Goal: Task Accomplishment & Management: Manage account settings

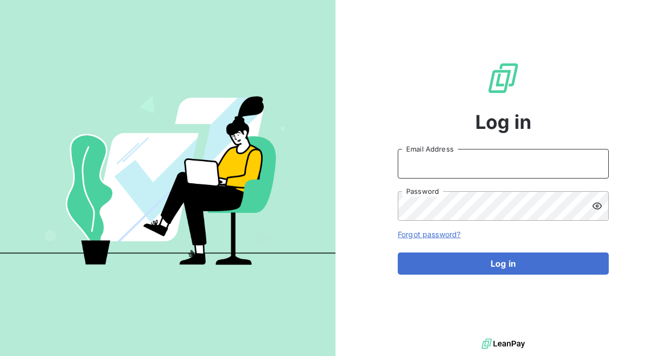
drag, startPoint x: 436, startPoint y: 165, endPoint x: 437, endPoint y: 173, distance: 8.0
click at [436, 165] on input "Email Address" at bounding box center [503, 164] width 211 height 30
drag, startPoint x: 471, startPoint y: 164, endPoint x: 369, endPoint y: 156, distance: 102.6
click at [369, 157] on div "Log in ar@graitec.com Email Address Password Forgot password? Log in" at bounding box center [504, 168] width 336 height 336
click at [516, 167] on input "[PERSON_NAME][EMAIL_ADDRESS][DOMAIN_NAME]" at bounding box center [503, 164] width 211 height 30
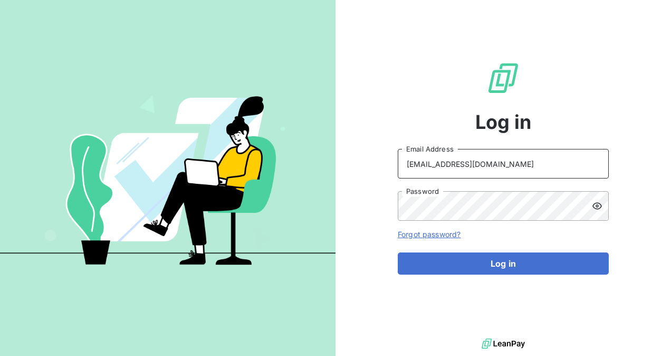
drag, startPoint x: 510, startPoint y: 168, endPoint x: 362, endPoint y: 178, distance: 147.6
click at [362, 178] on div "Log in alona.levshuk@graitec.com Email Address Password Forgot password? Log in" at bounding box center [504, 168] width 336 height 336
type input "[PERSON_NAME][EMAIL_ADDRESS][DOMAIN_NAME]"
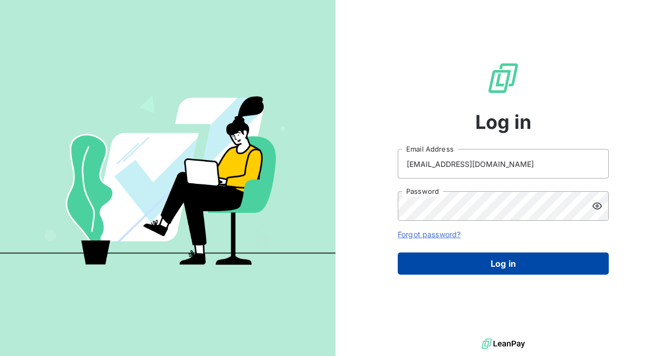
click at [496, 266] on button "Log in" at bounding box center [503, 263] width 211 height 22
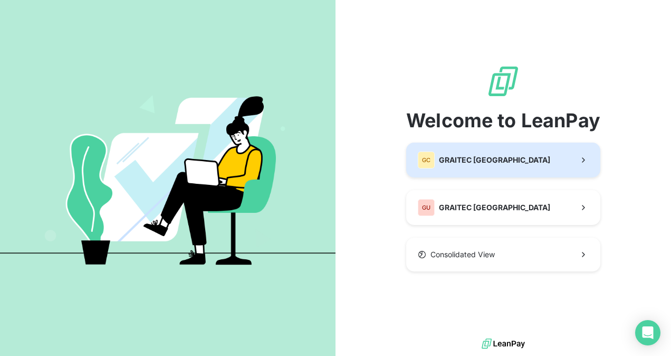
click at [502, 167] on div "GC GRAITEC CANADA" at bounding box center [484, 159] width 132 height 17
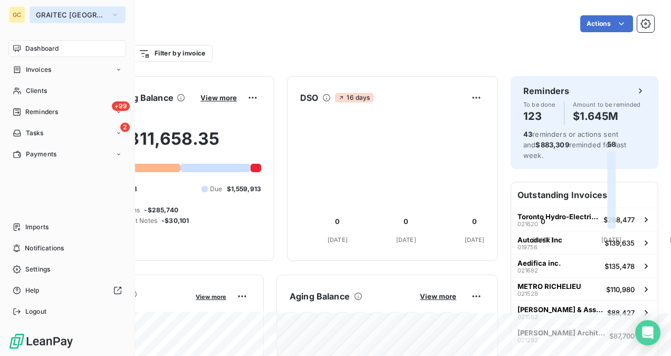
click at [63, 10] on button "GRAITEC [GEOGRAPHIC_DATA]" at bounding box center [78, 14] width 96 height 17
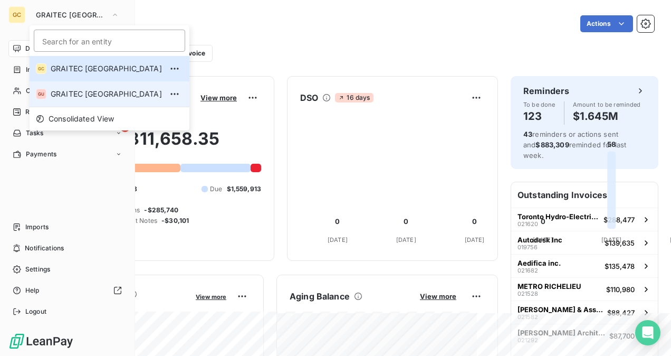
click at [92, 90] on span "GRAITEC USA" at bounding box center [106, 94] width 111 height 11
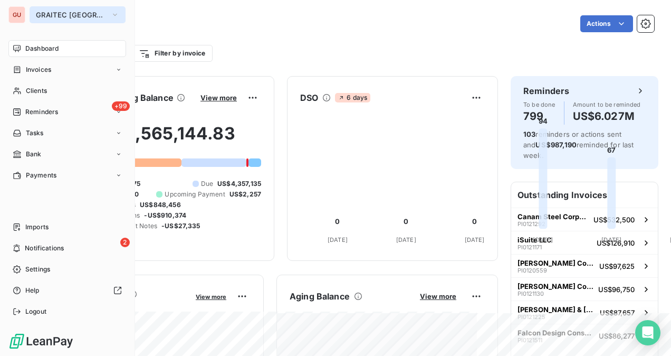
click at [49, 15] on span "GRAITEC USA" at bounding box center [71, 15] width 71 height 8
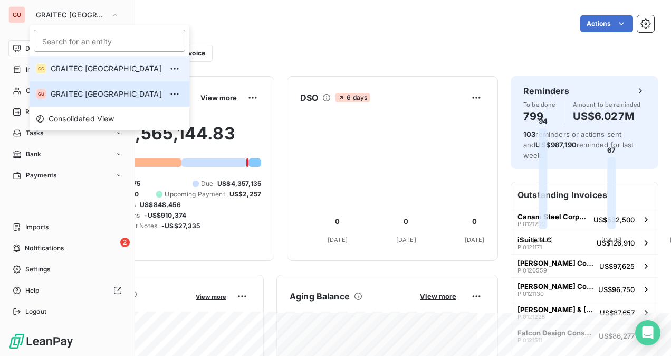
click at [75, 72] on span "GRAITEC [GEOGRAPHIC_DATA]" at bounding box center [106, 68] width 111 height 11
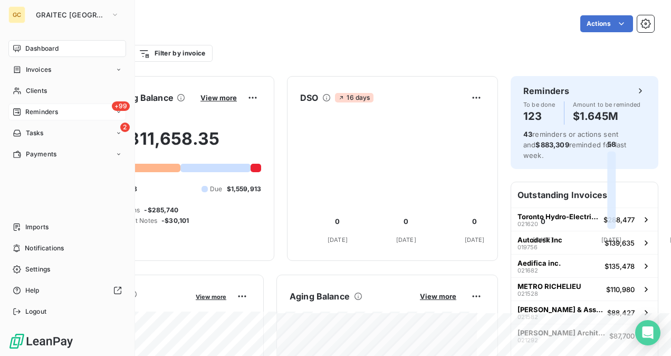
click at [65, 113] on div "+99 Reminders" at bounding box center [67, 111] width 118 height 17
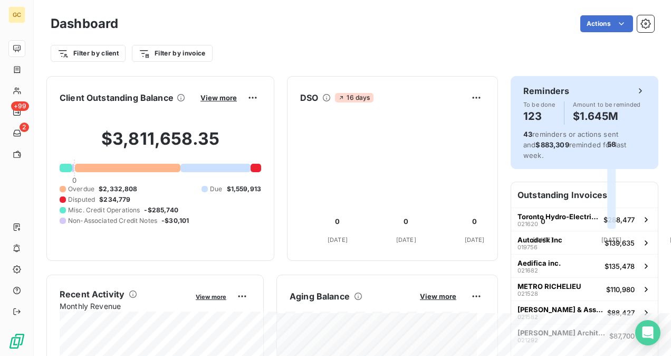
click at [546, 110] on h4 "123" at bounding box center [539, 116] width 32 height 17
click at [523, 105] on span "To be done" at bounding box center [539, 104] width 32 height 6
click at [541, 107] on span "To be done" at bounding box center [539, 104] width 32 height 6
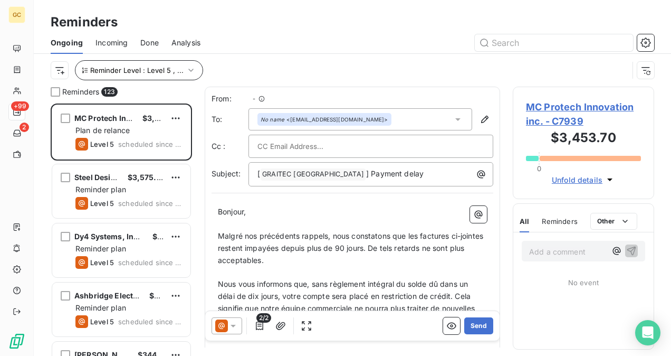
scroll to position [244, 133]
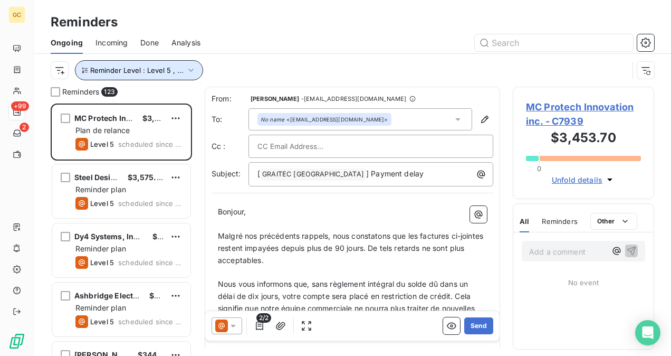
click at [187, 76] on button "Reminder Level : Level 5 , ..." at bounding box center [139, 70] width 128 height 20
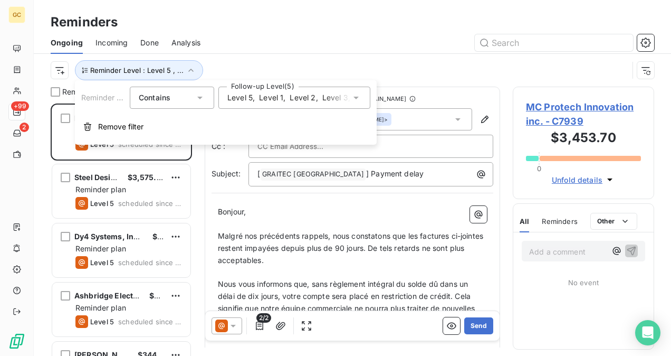
click at [317, 95] on span "," at bounding box center [317, 97] width 2 height 11
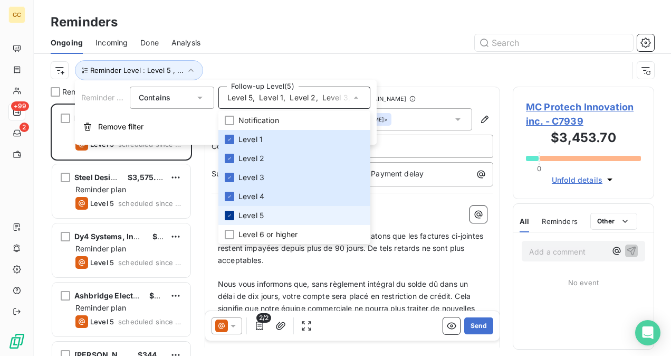
click at [228, 215] on icon at bounding box center [229, 215] width 6 height 6
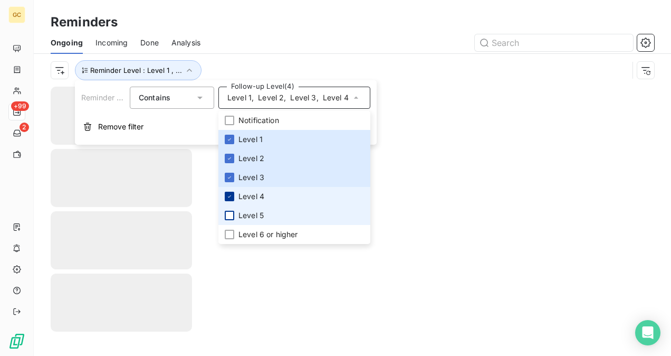
click at [231, 198] on icon at bounding box center [229, 196] width 6 height 6
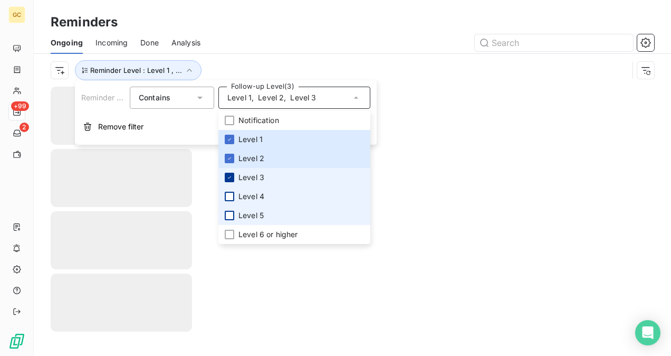
click at [229, 177] on icon at bounding box center [229, 177] width 6 height 6
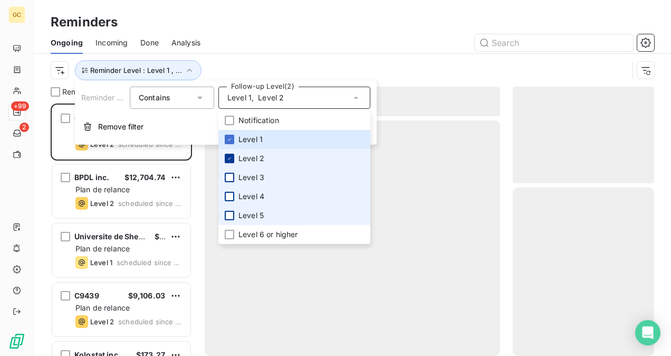
scroll to position [244, 133]
click at [230, 155] on div at bounding box center [229, 158] width 9 height 9
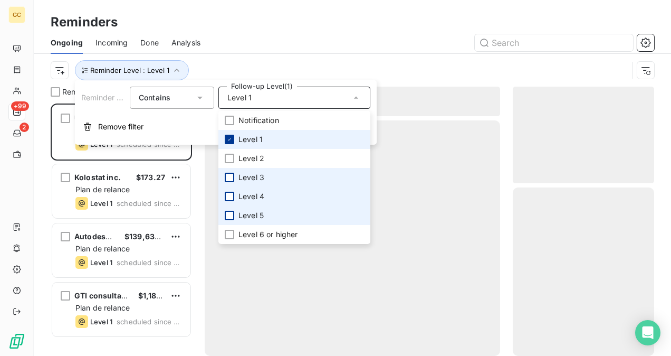
scroll to position [244, 133]
click at [231, 135] on div at bounding box center [229, 139] width 9 height 9
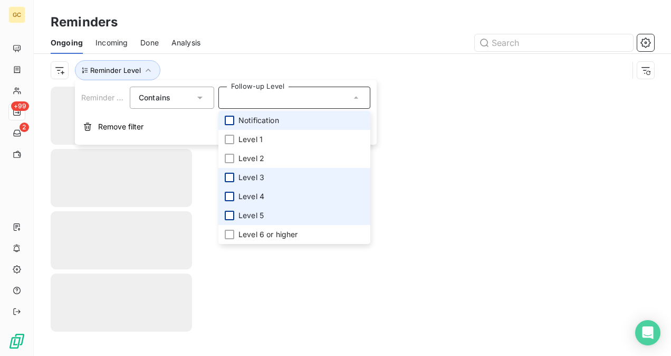
click at [230, 117] on div at bounding box center [229, 120] width 9 height 9
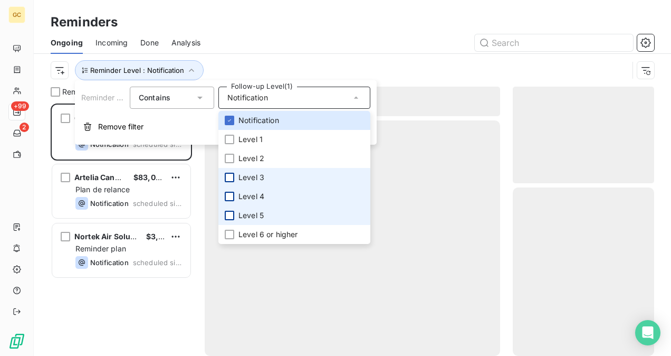
scroll to position [244, 133]
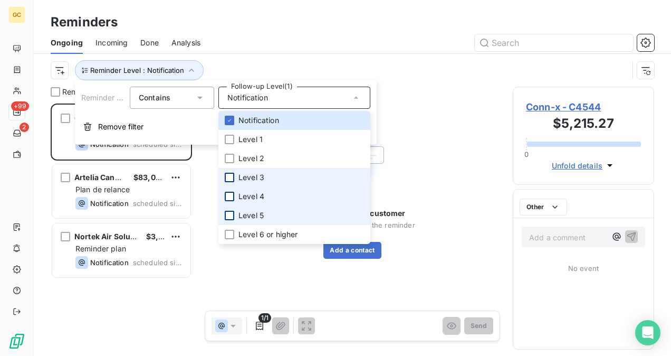
click at [407, 39] on div at bounding box center [433, 42] width 441 height 17
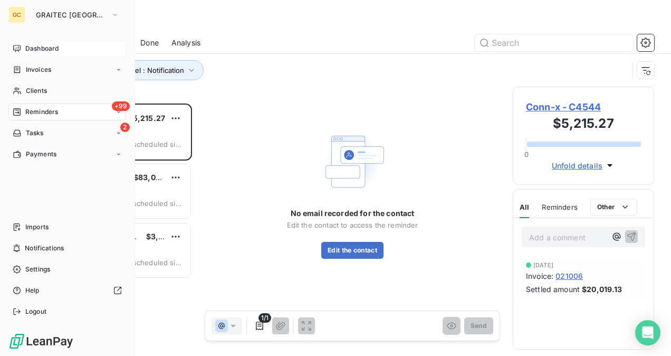
click at [25, 45] on span "Dashboard" at bounding box center [41, 48] width 33 height 9
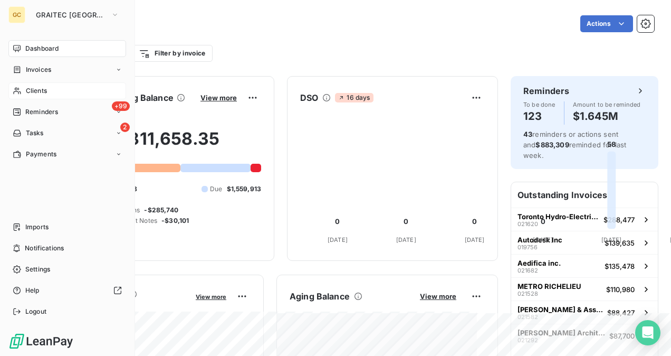
click at [31, 94] on span "Clients" at bounding box center [36, 90] width 21 height 9
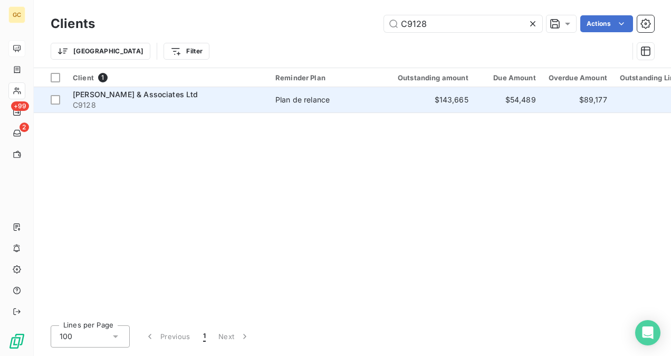
type input "C9128"
click at [336, 97] on span "Plan de relance" at bounding box center [323, 99] width 97 height 11
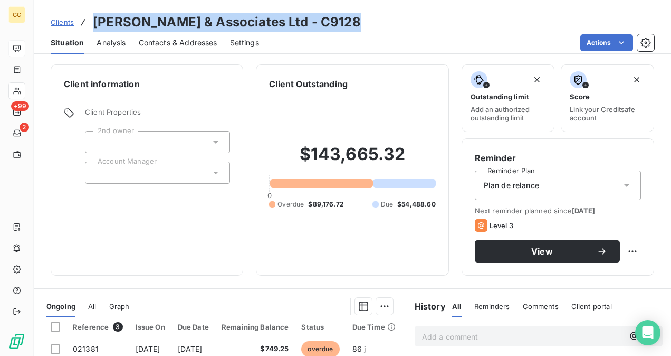
drag, startPoint x: 92, startPoint y: 20, endPoint x: 329, endPoint y: 17, distance: 237.4
click at [330, 16] on div "Clients J.L. Richards & Associates Ltd - C9128" at bounding box center [206, 22] width 310 height 19
copy h3 "[PERSON_NAME] & Associates Ltd - C9128"
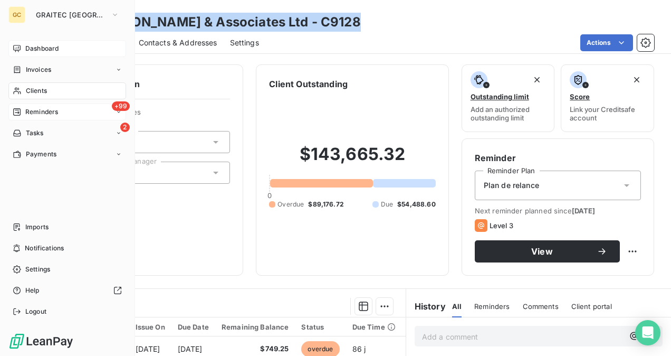
click at [45, 111] on span "Reminders" at bounding box center [41, 111] width 33 height 9
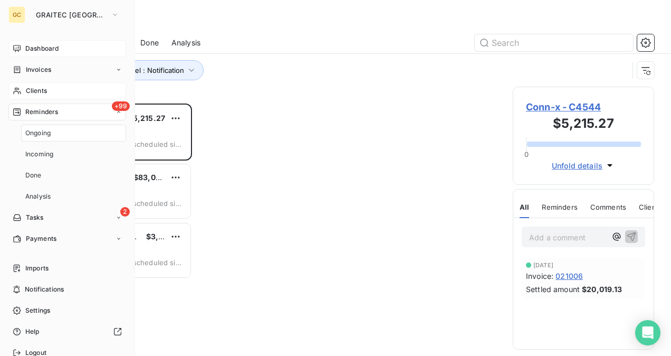
scroll to position [244, 133]
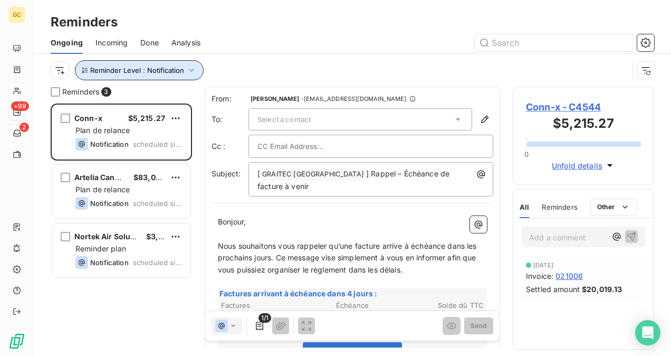
click at [185, 64] on button "Reminder Level : Notification" at bounding box center [139, 70] width 129 height 20
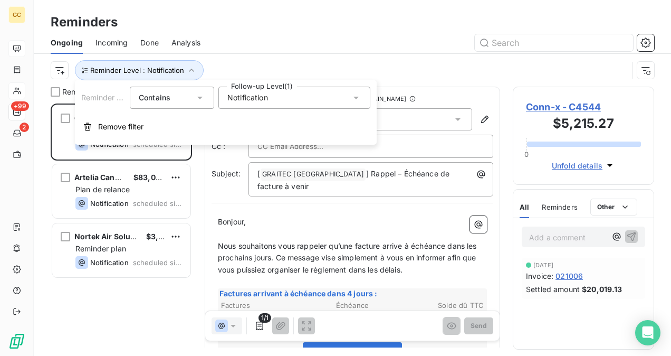
click at [302, 95] on div "Notification" at bounding box center [294, 98] width 152 height 22
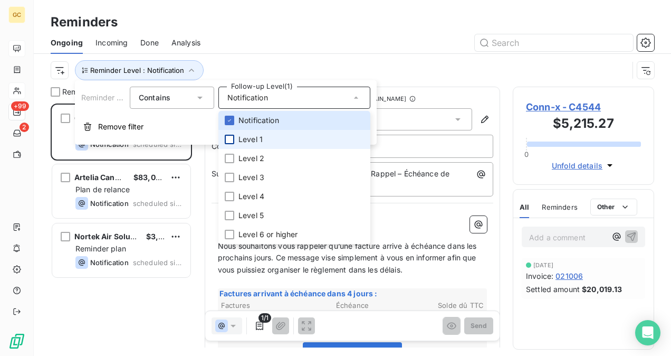
drag, startPoint x: 231, startPoint y: 136, endPoint x: 230, endPoint y: 145, distance: 8.5
click at [231, 136] on div at bounding box center [229, 139] width 9 height 9
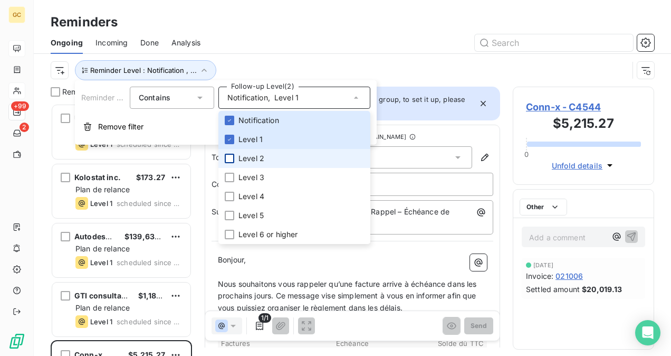
click at [231, 156] on div at bounding box center [229, 158] width 9 height 9
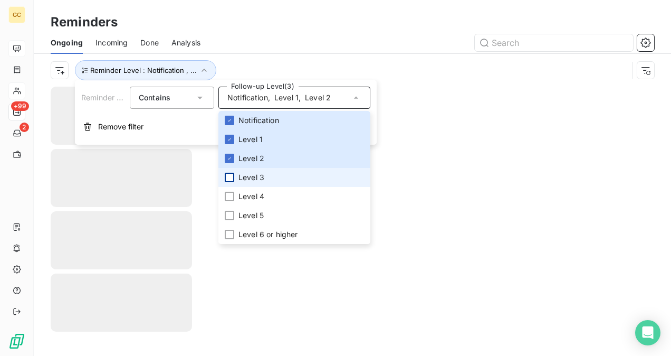
click at [232, 177] on div at bounding box center [229, 177] width 9 height 9
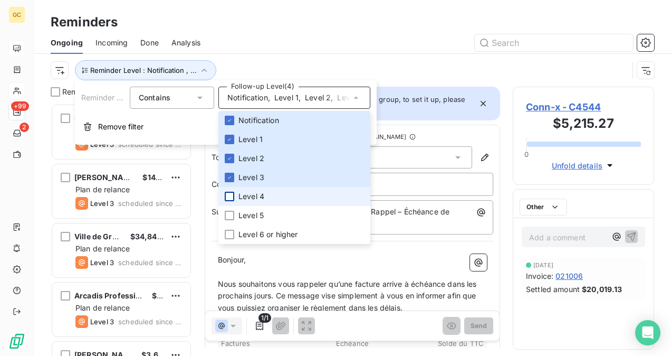
click at [229, 195] on div at bounding box center [229, 196] width 9 height 9
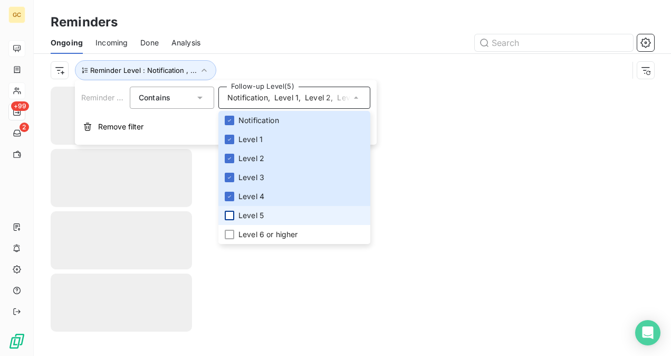
click at [231, 214] on div at bounding box center [229, 214] width 9 height 9
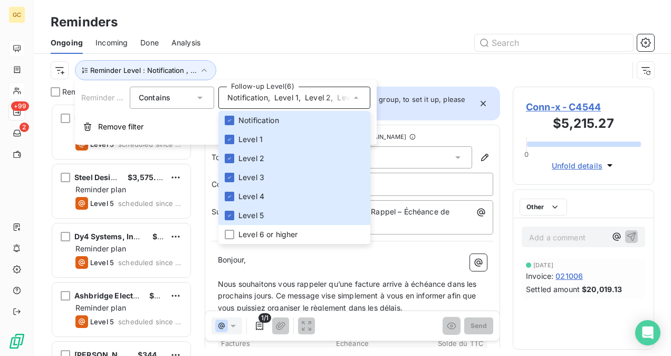
scroll to position [244, 133]
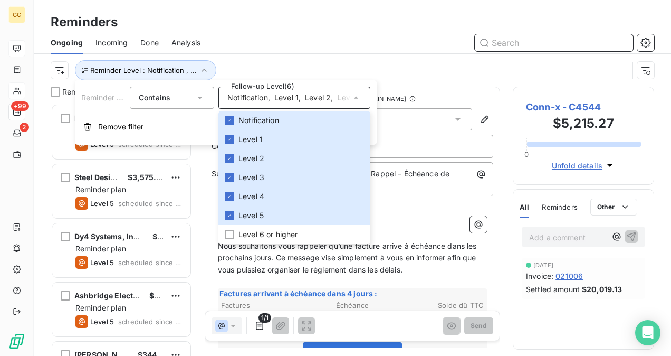
click at [518, 38] on input "text" at bounding box center [554, 42] width 158 height 17
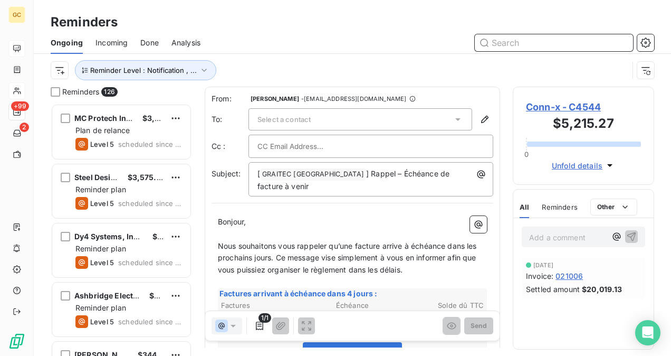
paste input "[PERSON_NAME] & Associates Ltd - C9128"
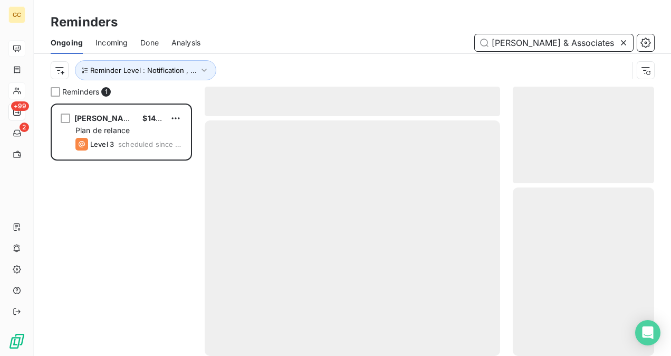
scroll to position [244, 133]
type input "[PERSON_NAME] & Associates"
click at [306, 181] on div at bounding box center [352, 237] width 295 height 235
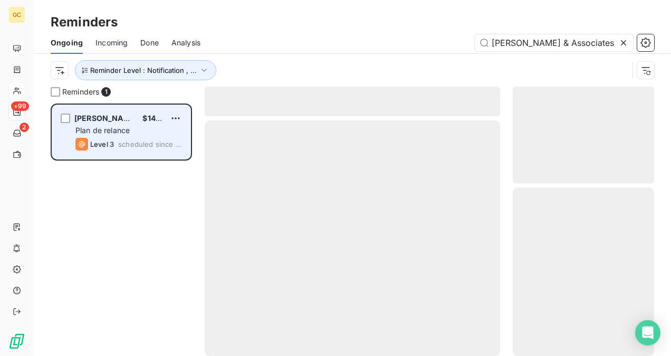
click at [169, 141] on span "scheduled since 26 days" at bounding box center [150, 144] width 64 height 8
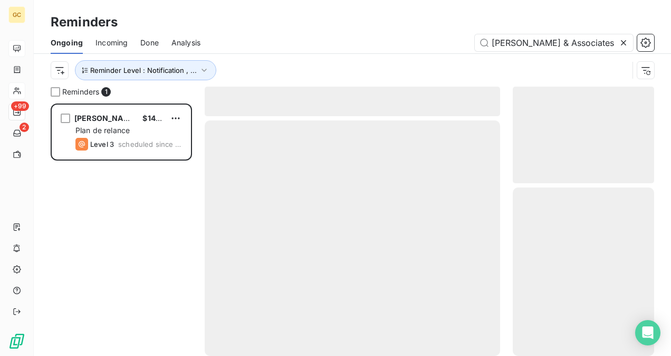
click at [346, 169] on div at bounding box center [352, 237] width 295 height 235
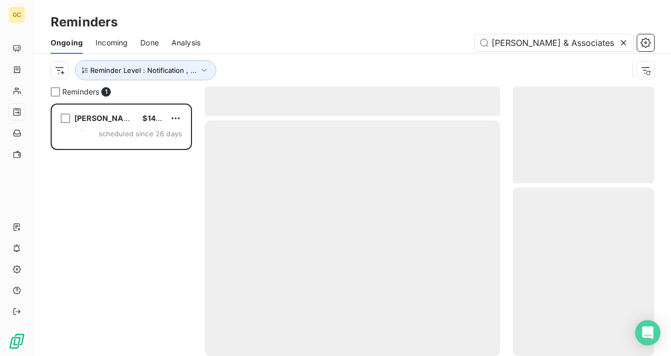
scroll to position [244, 133]
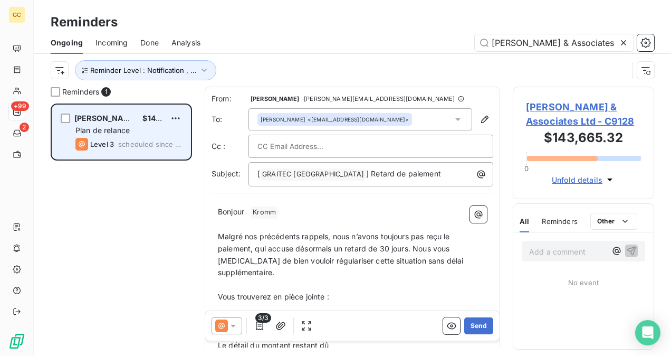
click at [138, 140] on span "scheduled since 26 days" at bounding box center [150, 144] width 64 height 8
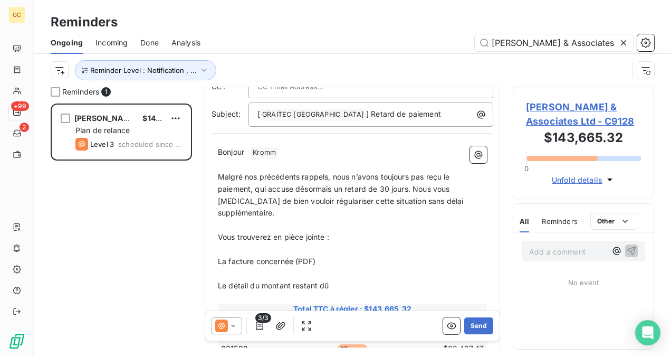
scroll to position [54, 0]
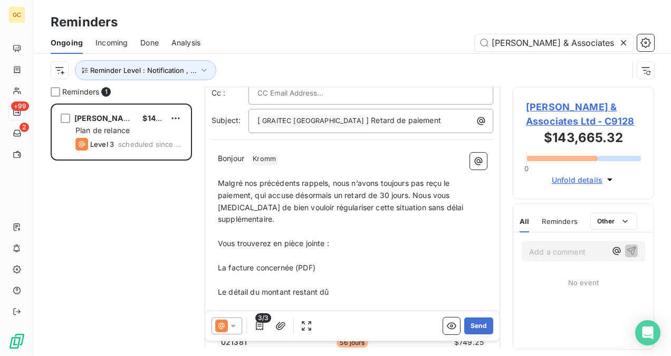
click at [329, 183] on span "Malgré nos précédents rappels, nous n’avons toujours pas reçu le paiement, qui …" at bounding box center [342, 200] width 248 height 45
click at [337, 179] on span "Malgré nos précédents rappels, nous n’avons toujours pas reçu le paiement, qui …" at bounding box center [342, 200] width 248 height 45
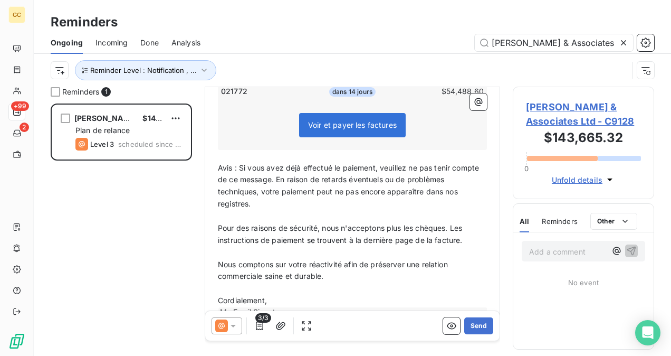
scroll to position [360, 0]
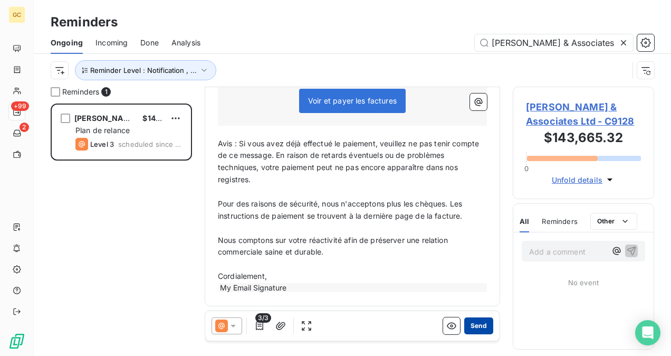
click at [480, 326] on button "Send" at bounding box center [478, 325] width 29 height 17
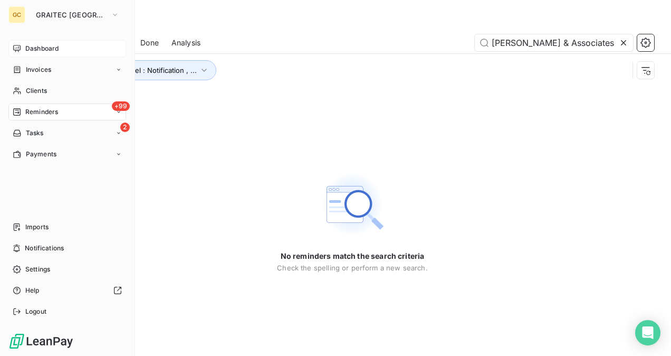
click at [55, 42] on div "Dashboard" at bounding box center [67, 48] width 118 height 17
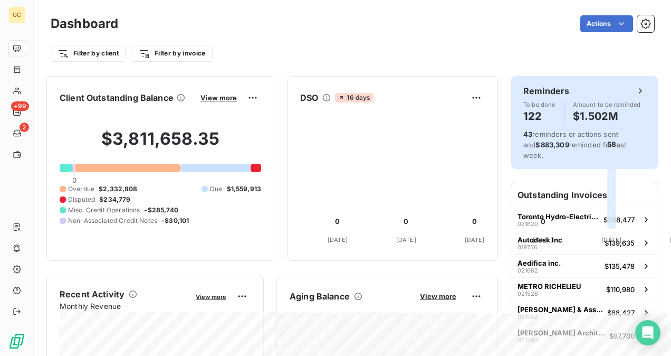
click at [573, 107] on span "Amount to be reminded" at bounding box center [607, 104] width 68 height 6
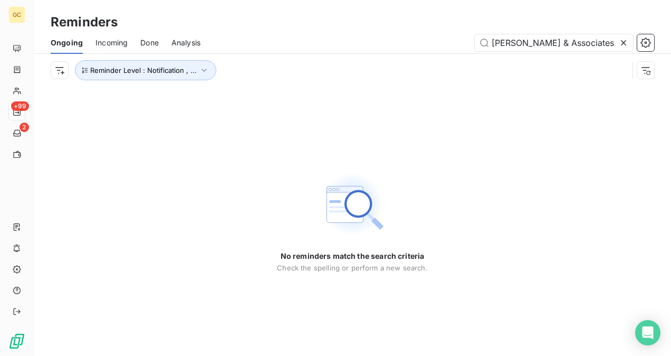
drag, startPoint x: 623, startPoint y: 42, endPoint x: 601, endPoint y: 53, distance: 23.8
click at [623, 42] on icon at bounding box center [623, 42] width 11 height 11
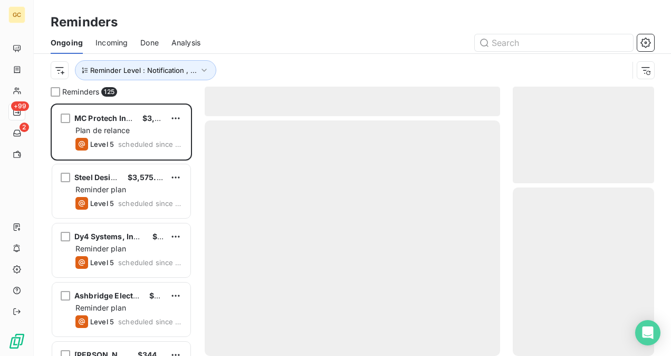
scroll to position [244, 133]
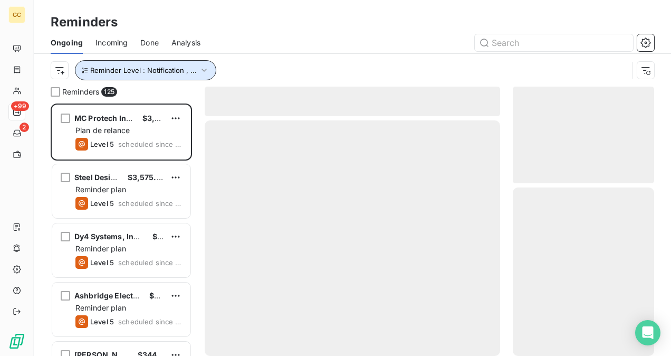
click at [151, 75] on button "Reminder Level : Notification , ..." at bounding box center [145, 70] width 141 height 20
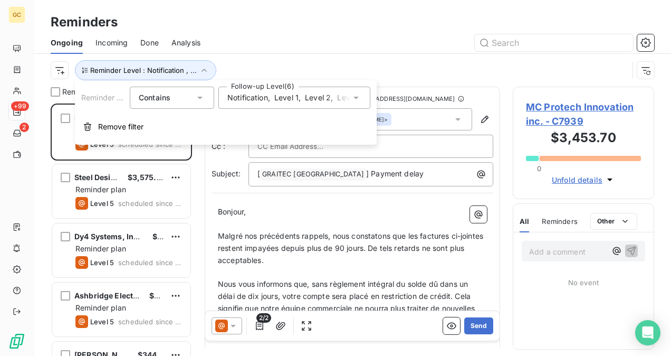
click at [346, 104] on div "Notification , Level 1 , Level 2 , Level 3 , Level 4 , Level 5" at bounding box center [294, 98] width 152 height 22
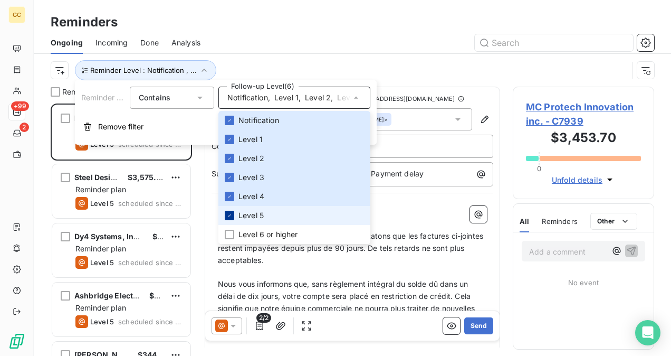
click at [228, 215] on icon at bounding box center [229, 215] width 6 height 6
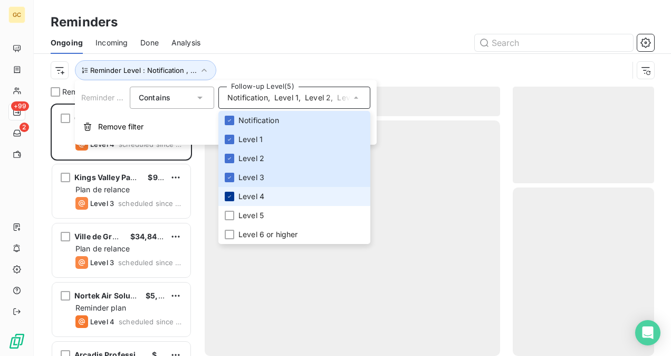
click at [230, 198] on icon at bounding box center [229, 196] width 6 height 6
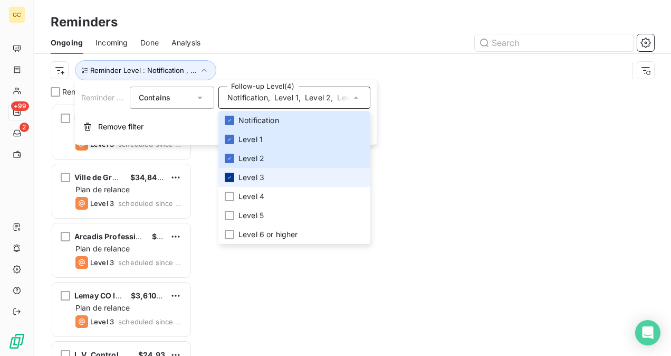
scroll to position [244, 133]
click at [232, 180] on div at bounding box center [229, 177] width 9 height 9
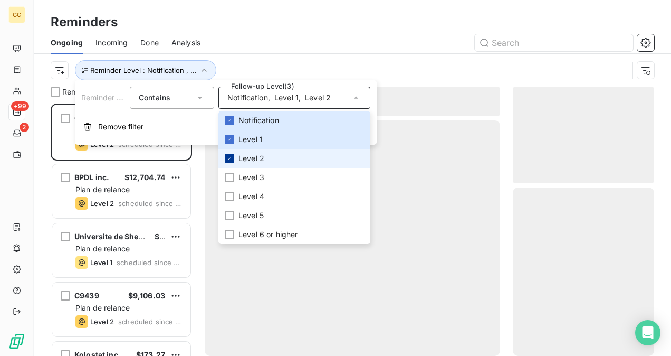
click at [229, 162] on div at bounding box center [229, 158] width 9 height 9
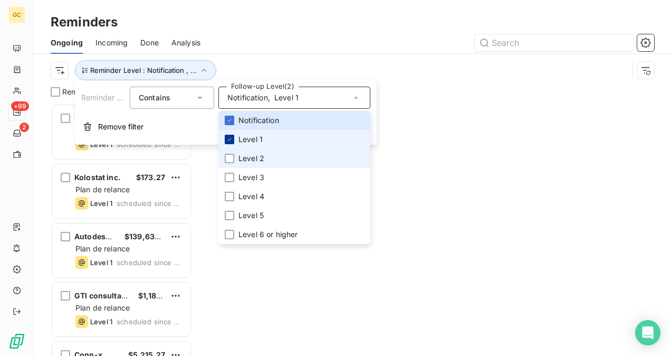
scroll to position [244, 133]
click at [229, 143] on div at bounding box center [229, 139] width 9 height 9
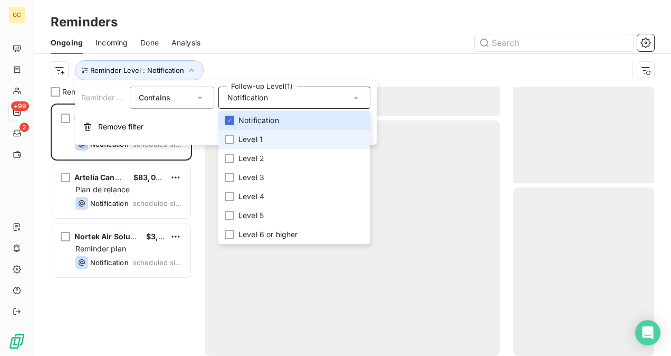
scroll to position [244, 133]
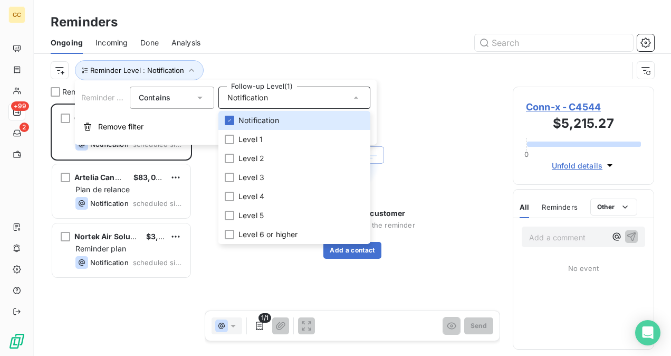
click at [382, 49] on div at bounding box center [433, 42] width 441 height 17
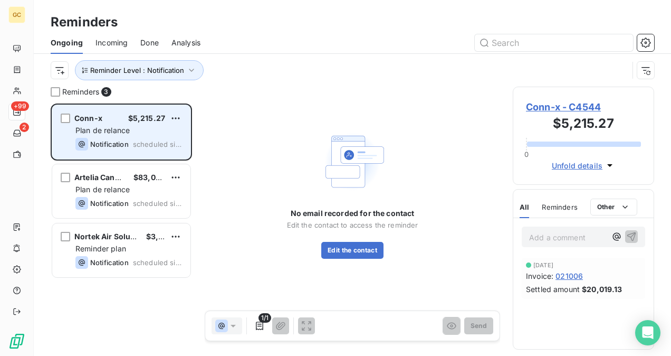
click at [99, 129] on span "Plan de relance" at bounding box center [102, 130] width 54 height 9
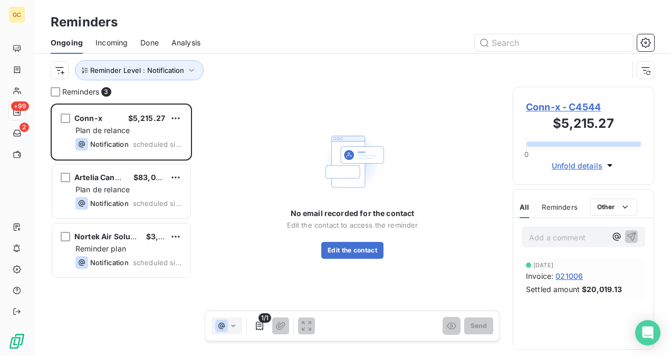
click at [549, 109] on span "Conn-x - C4544" at bounding box center [583, 107] width 115 height 14
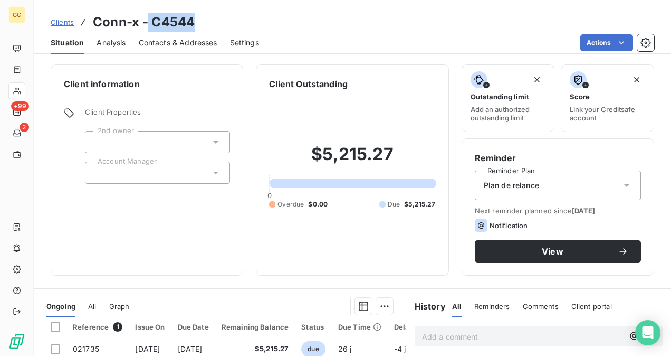
drag, startPoint x: 205, startPoint y: 25, endPoint x: 148, endPoint y: 19, distance: 56.7
click at [148, 19] on div "Clients Conn-x - C4544" at bounding box center [352, 22] width 637 height 19
copy h3 "C4544"
click at [173, 41] on span "Contacts & Addresses" at bounding box center [178, 42] width 79 height 11
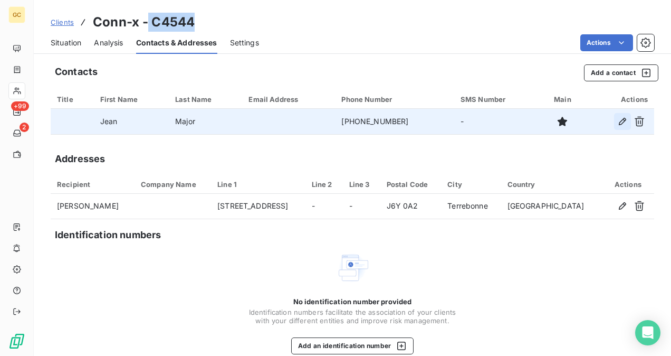
click at [619, 122] on icon "button" at bounding box center [622, 121] width 7 height 7
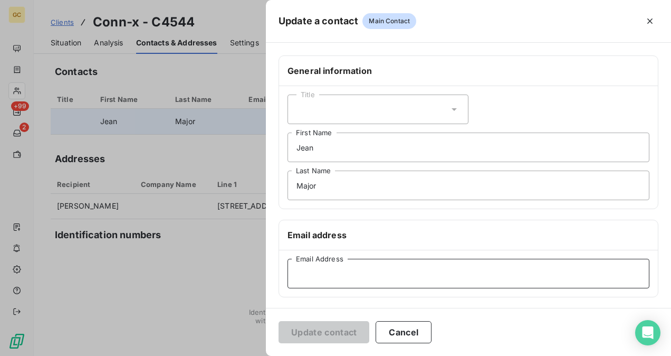
drag, startPoint x: 319, startPoint y: 267, endPoint x: 317, endPoint y: 273, distance: 6.0
click at [319, 268] on input "Email Address" at bounding box center [469, 274] width 362 height 30
paste input "[EMAIL_ADDRESS][DOMAIN_NAME]"
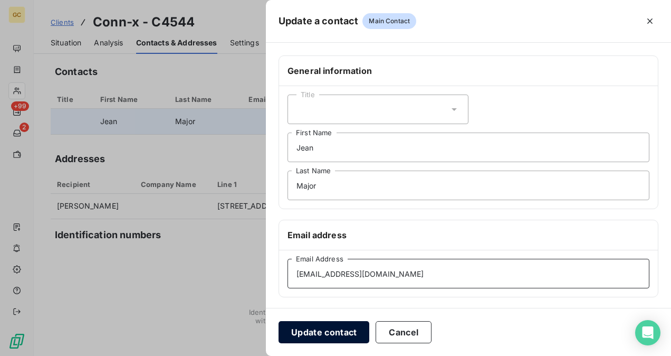
type input "[EMAIL_ADDRESS][DOMAIN_NAME]"
click at [344, 331] on button "Update contact" at bounding box center [324, 332] width 91 height 22
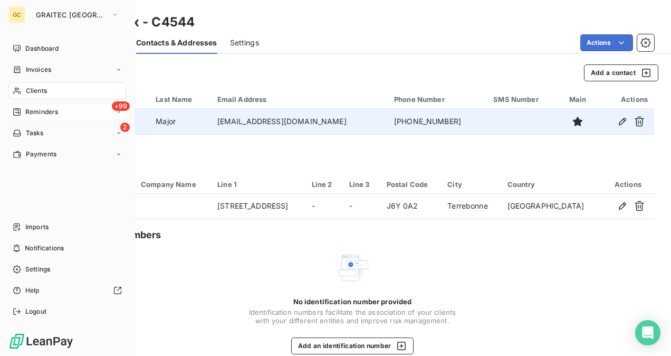
click at [22, 113] on div "Reminders" at bounding box center [35, 111] width 45 height 9
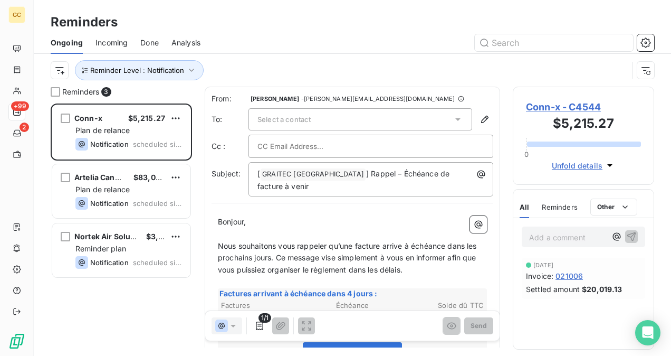
click at [413, 117] on div "Select a contact" at bounding box center [360, 119] width 224 height 22
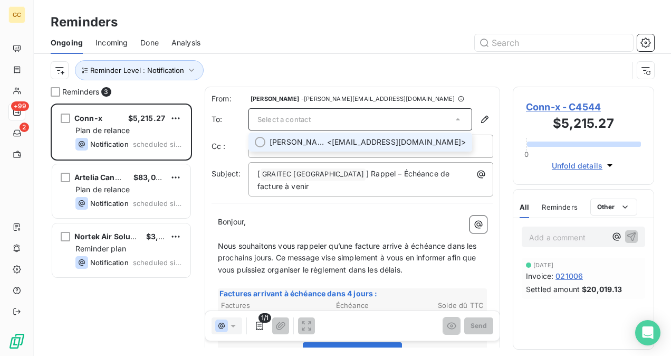
click at [375, 142] on span "[PERSON_NAME] <[EMAIL_ADDRESS][DOMAIN_NAME]>" at bounding box center [368, 142] width 196 height 11
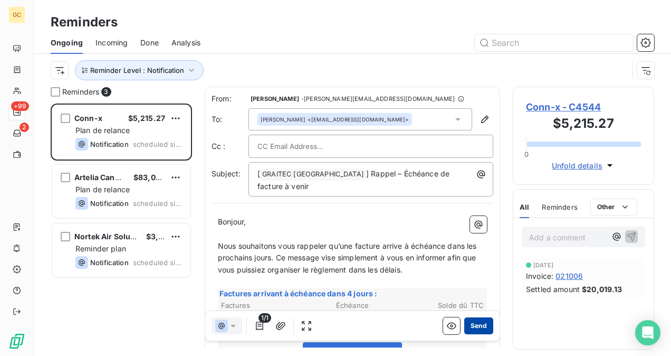
click at [479, 330] on button "Send" at bounding box center [478, 325] width 29 height 17
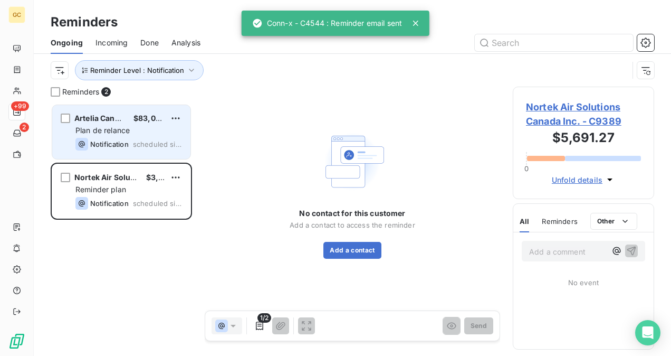
click at [98, 114] on span "Artelia Canada Inc." at bounding box center [109, 117] width 70 height 9
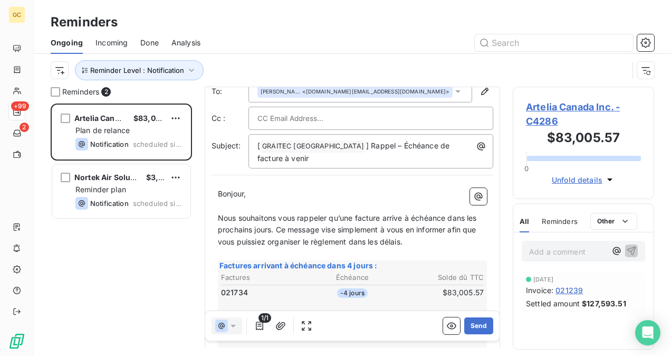
scroll to position [53, 0]
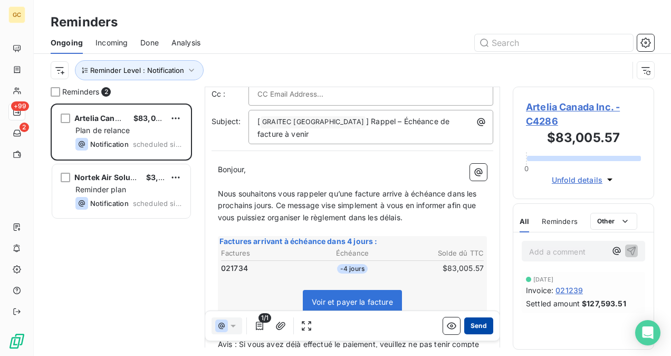
click at [471, 325] on button "Send" at bounding box center [478, 325] width 29 height 17
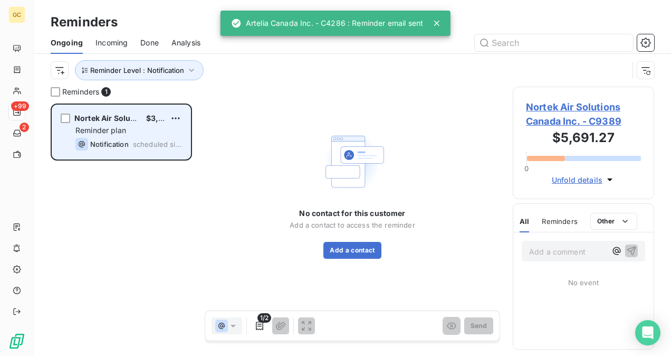
click at [133, 128] on div "Reminder plan" at bounding box center [128, 130] width 107 height 11
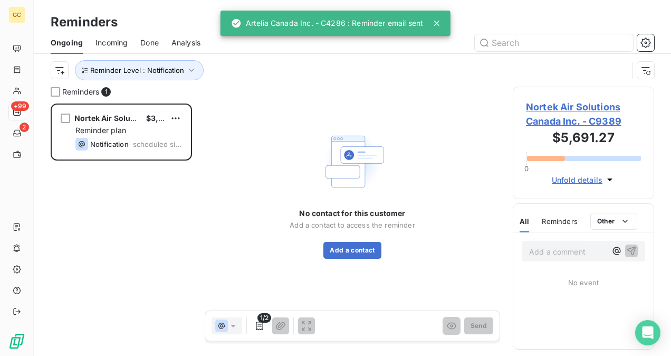
click at [548, 120] on span "Nortek Air Solutions Canada Inc. - C9389" at bounding box center [583, 114] width 115 height 28
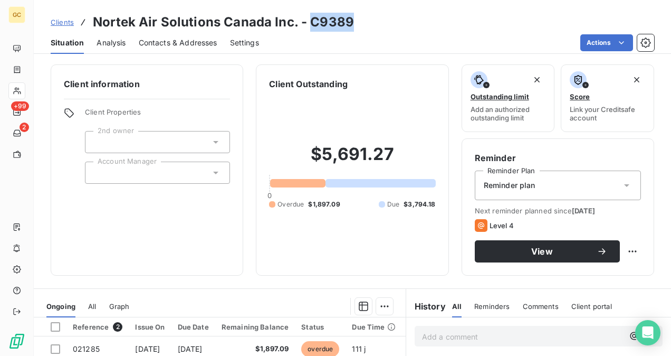
drag, startPoint x: 308, startPoint y: 23, endPoint x: 350, endPoint y: 24, distance: 42.2
click at [350, 24] on h3 "Nortek Air Solutions Canada Inc. - C9389" at bounding box center [223, 22] width 261 height 19
copy h3 "C9389"
click at [159, 47] on span "Contacts & Addresses" at bounding box center [178, 42] width 79 height 11
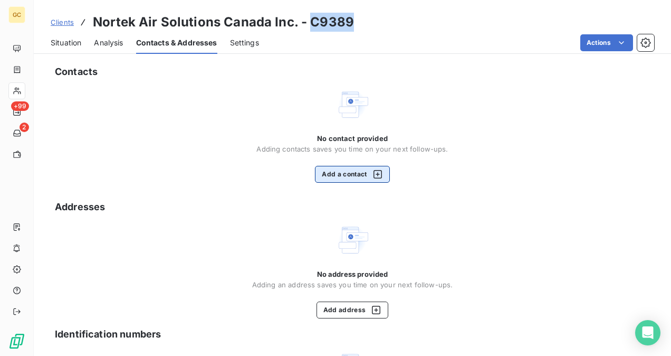
click at [360, 167] on button "Add a contact" at bounding box center [352, 174] width 74 height 17
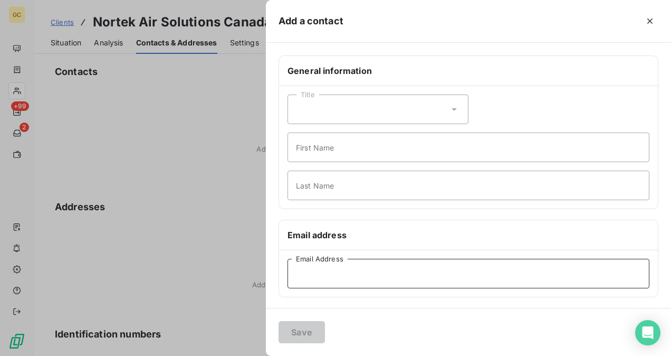
click at [318, 267] on input "Email Address" at bounding box center [469, 274] width 362 height 30
paste input "[PERSON_NAME][EMAIL_ADDRESS][DOMAIN_NAME]"
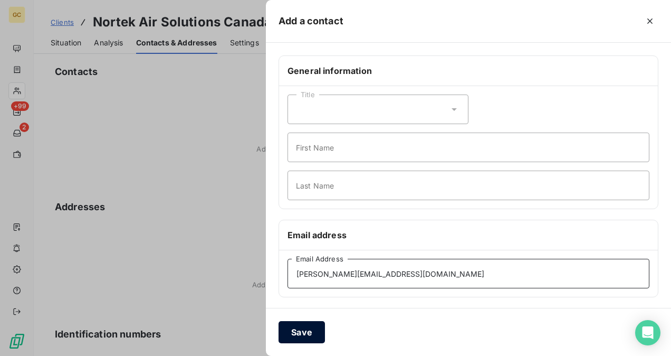
type input "[PERSON_NAME][EMAIL_ADDRESS][DOMAIN_NAME]"
click at [307, 329] on button "Save" at bounding box center [302, 332] width 46 height 22
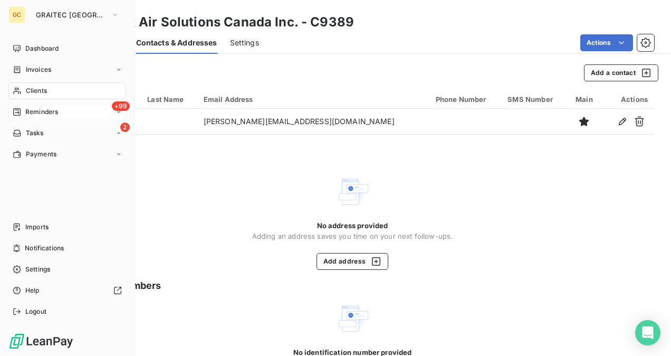
click at [44, 118] on div "+99 Reminders" at bounding box center [67, 111] width 118 height 17
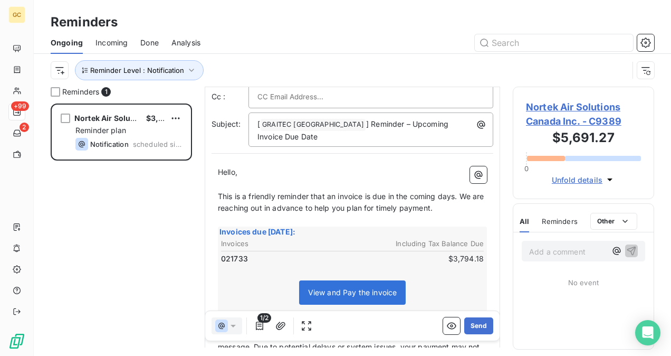
scroll to position [54, 0]
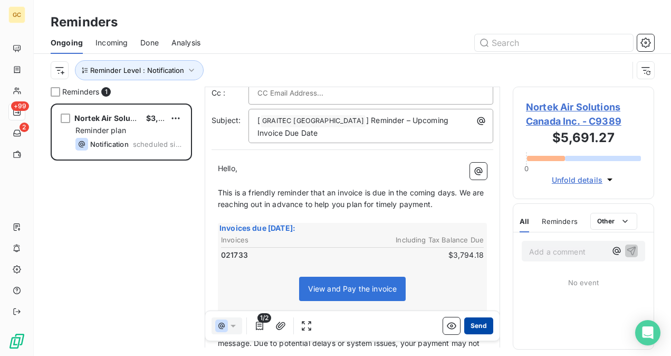
click at [472, 323] on button "Send" at bounding box center [478, 325] width 29 height 17
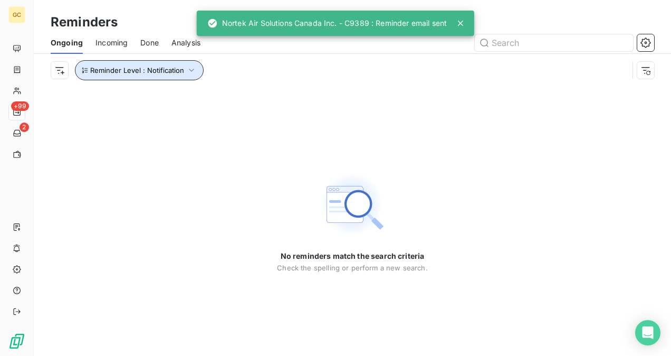
click at [190, 76] on button "Reminder Level : Notification" at bounding box center [139, 70] width 129 height 20
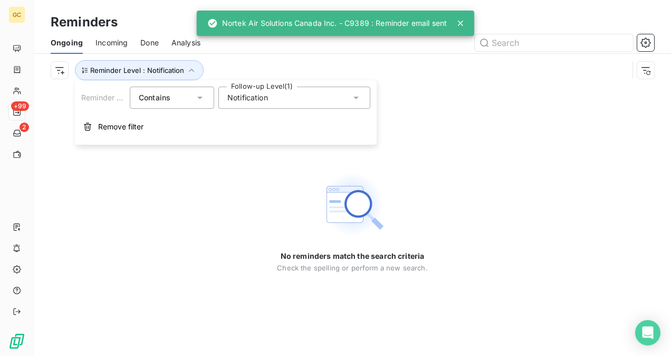
click at [263, 104] on div "Notification" at bounding box center [294, 98] width 152 height 22
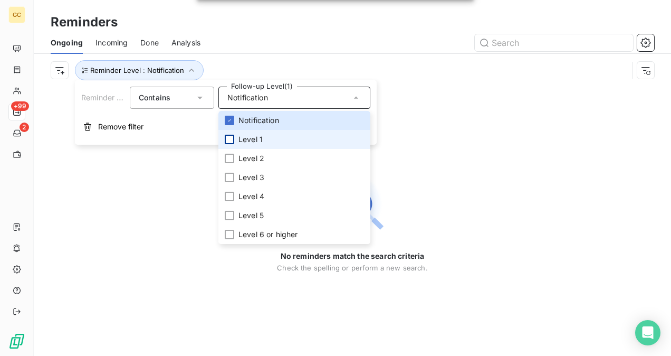
click at [229, 137] on div at bounding box center [229, 139] width 9 height 9
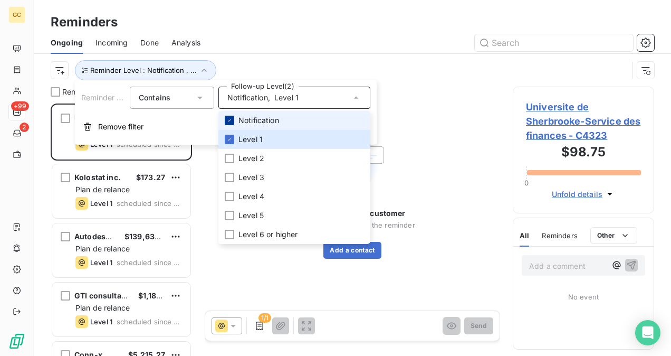
scroll to position [244, 133]
click at [228, 119] on icon at bounding box center [229, 120] width 6 height 6
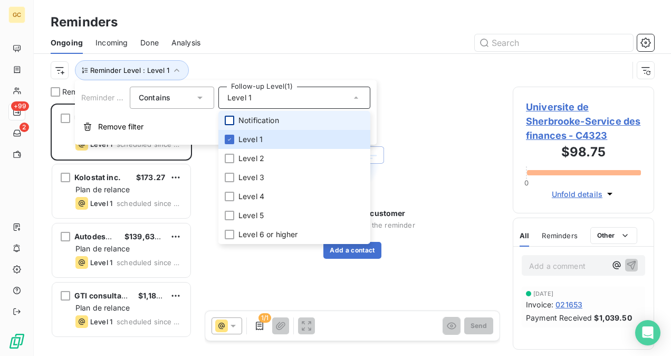
click at [465, 95] on div "No contact for this customer Add a contact to access the reminder Add a contact" at bounding box center [352, 193] width 295 height 213
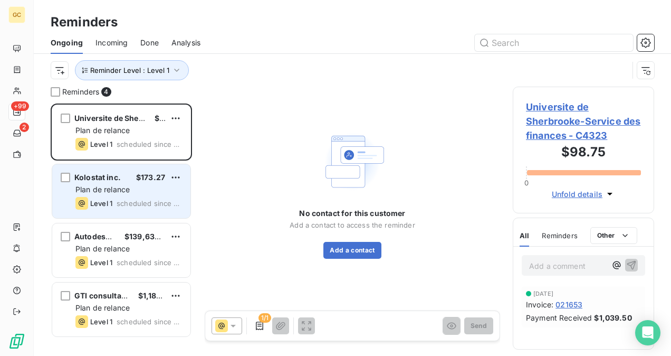
click at [160, 186] on div "Plan de relance" at bounding box center [128, 189] width 107 height 11
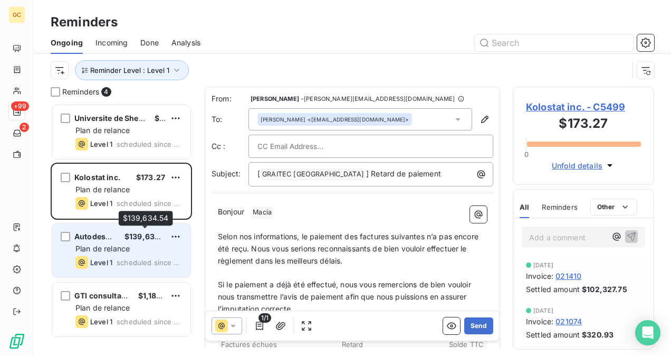
click at [141, 241] on div "$139,634.54" at bounding box center [145, 236] width 41 height 11
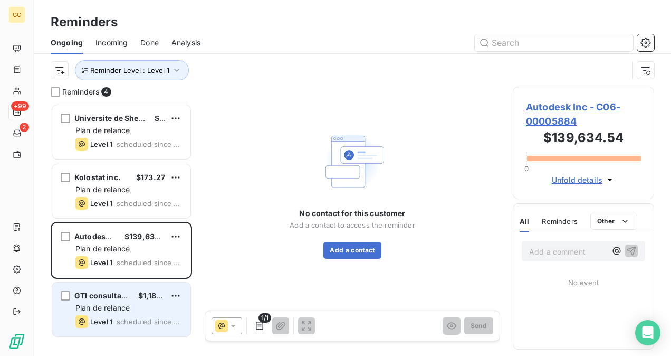
click at [122, 308] on span "Plan de relance" at bounding box center [102, 307] width 54 height 9
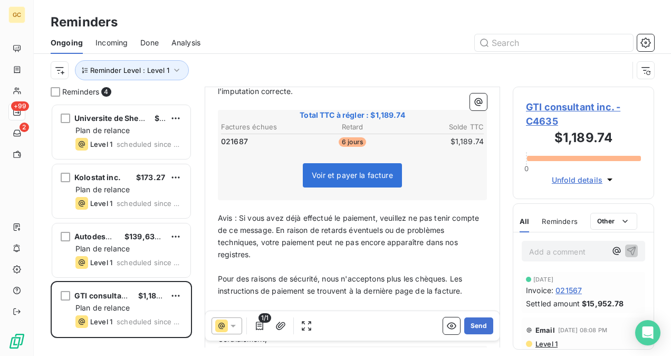
scroll to position [122, 0]
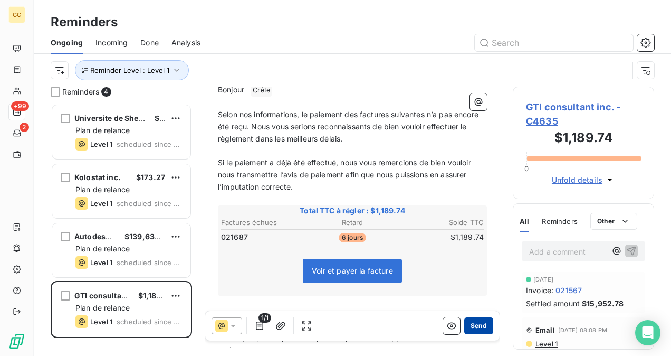
click at [473, 328] on button "Send" at bounding box center [478, 325] width 29 height 17
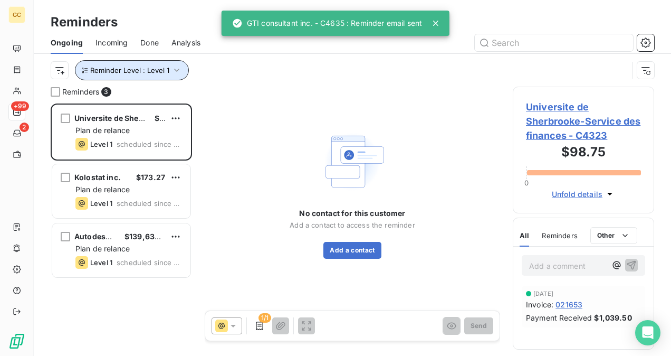
drag, startPoint x: 178, startPoint y: 72, endPoint x: 182, endPoint y: 79, distance: 8.3
click at [179, 72] on icon "button" at bounding box center [176, 70] width 11 height 11
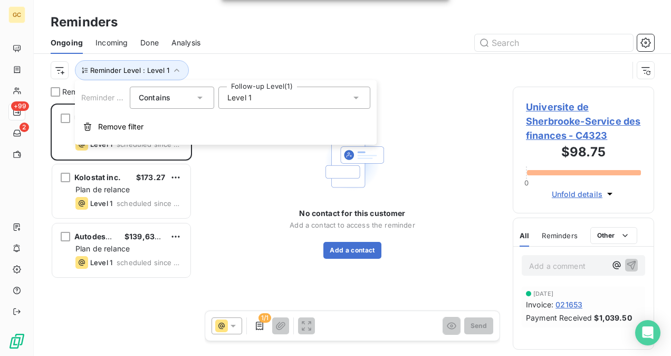
click at [248, 101] on span "Level 1" at bounding box center [239, 97] width 24 height 11
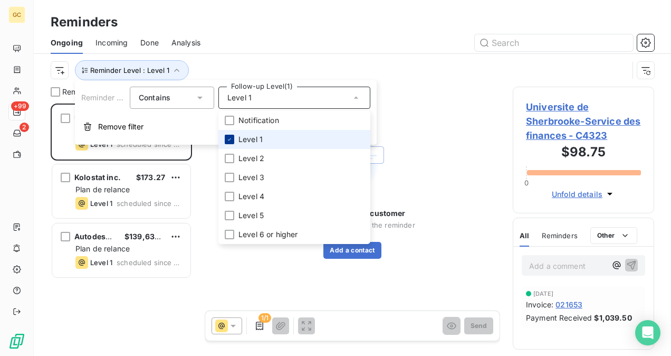
click at [232, 138] on icon at bounding box center [229, 139] width 6 height 6
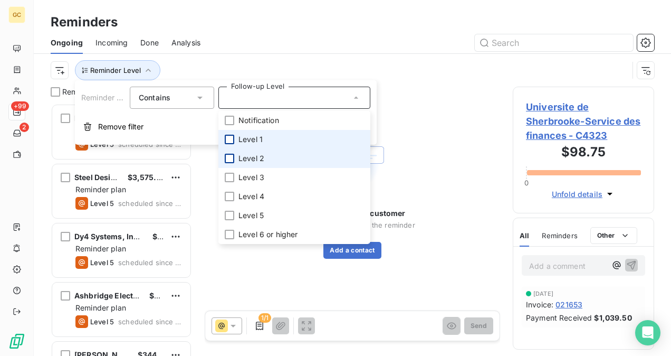
scroll to position [244, 133]
click at [232, 162] on div at bounding box center [229, 158] width 9 height 9
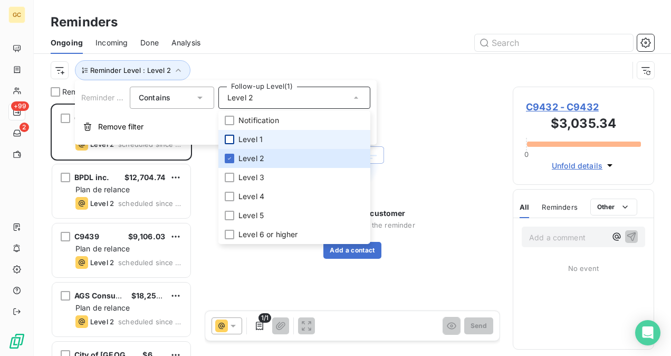
scroll to position [244, 133]
click at [419, 115] on div "No contact for this customer Add a contact to access the reminder Add a contact" at bounding box center [352, 193] width 295 height 213
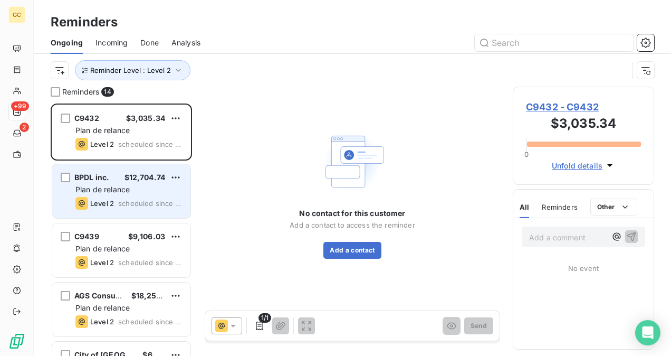
click at [113, 175] on div "BPDL inc. $12,704.74" at bounding box center [128, 177] width 107 height 9
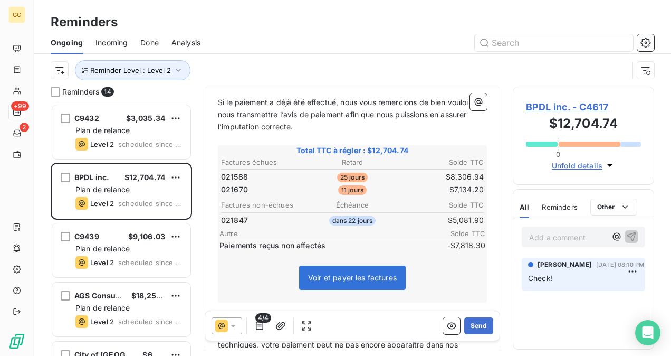
scroll to position [212, 0]
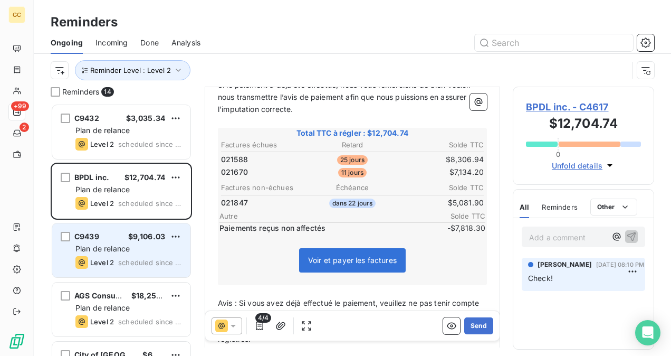
click at [90, 247] on span "Plan de relance" at bounding box center [102, 248] width 54 height 9
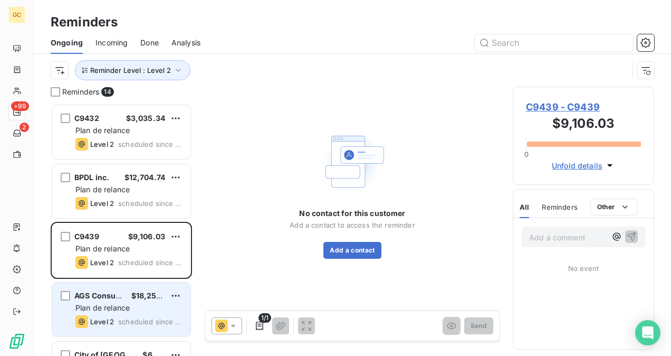
click at [133, 300] on div "$18,257.46" at bounding box center [148, 295] width 34 height 11
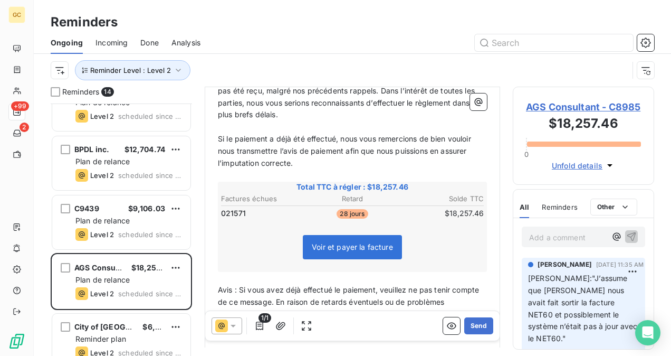
scroll to position [53, 0]
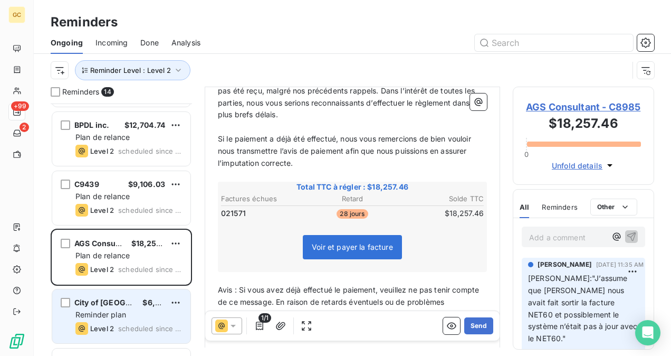
click at [130, 311] on div "Reminder plan" at bounding box center [128, 314] width 107 height 11
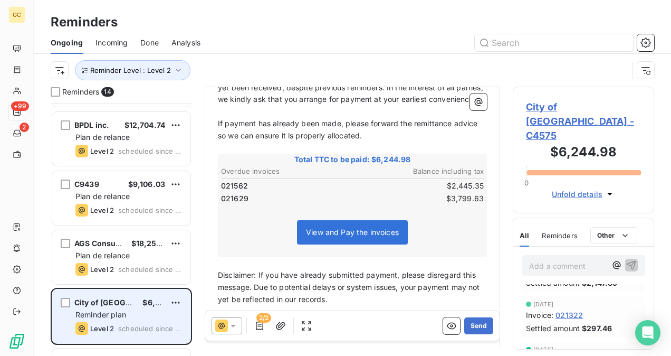
scroll to position [158, 0]
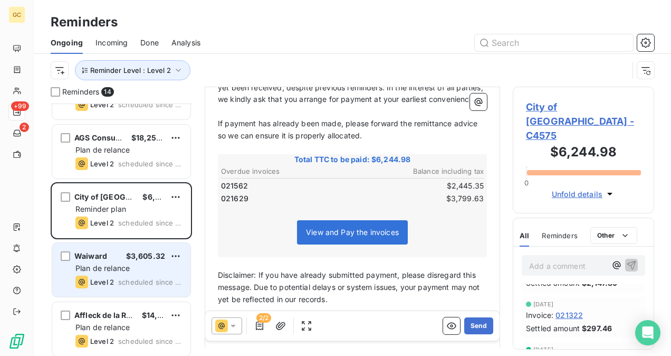
click at [117, 276] on div "Level 2 scheduled since 5 days" at bounding box center [128, 281] width 107 height 13
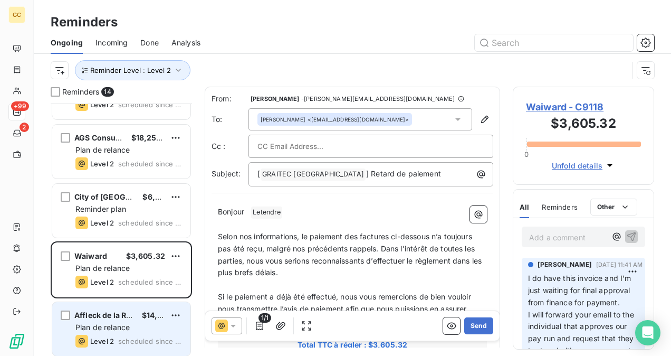
click at [133, 327] on div "Plan de relance" at bounding box center [128, 327] width 107 height 11
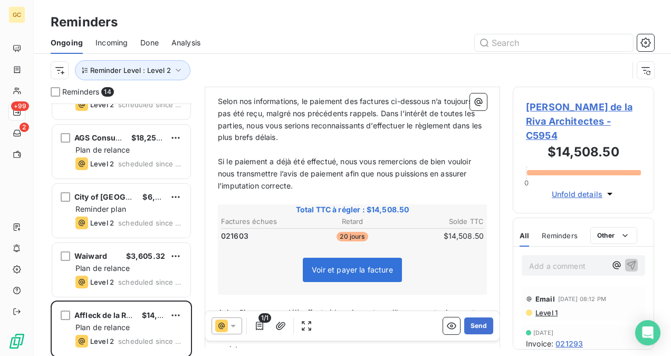
scroll to position [159, 0]
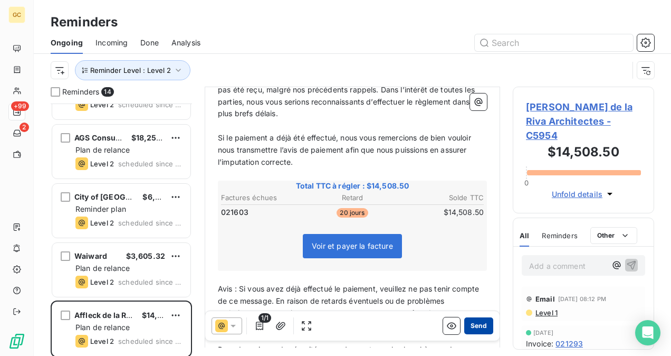
click at [477, 324] on button "Send" at bounding box center [478, 325] width 29 height 17
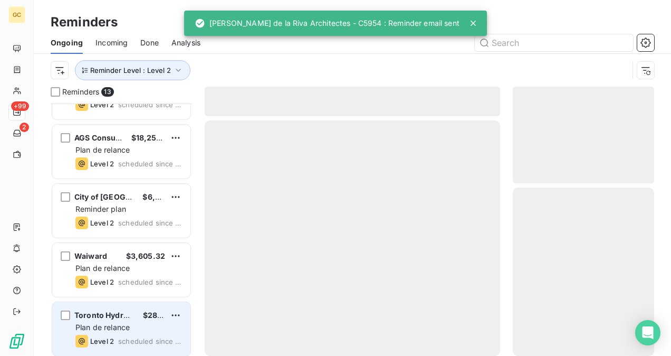
click at [133, 324] on div "Plan de relance" at bounding box center [128, 327] width 107 height 11
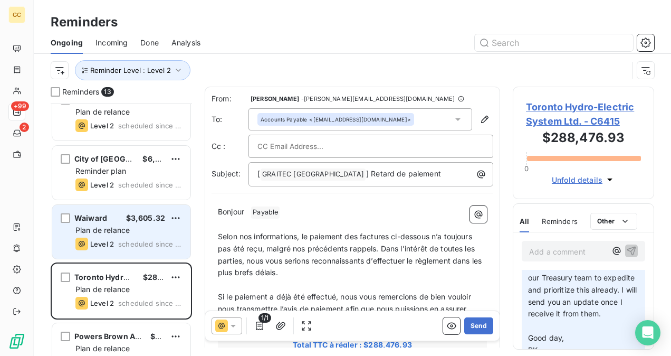
scroll to position [211, 0]
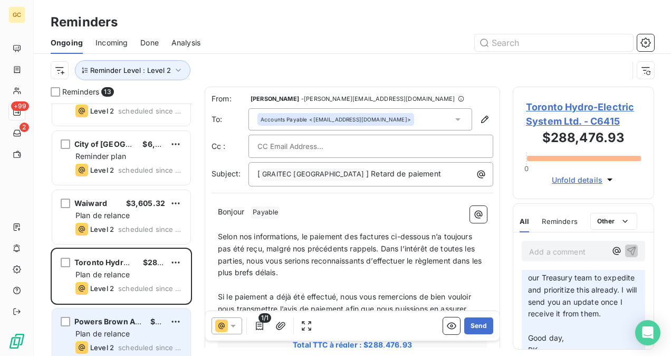
click at [136, 330] on div "Plan de relance" at bounding box center [128, 333] width 107 height 11
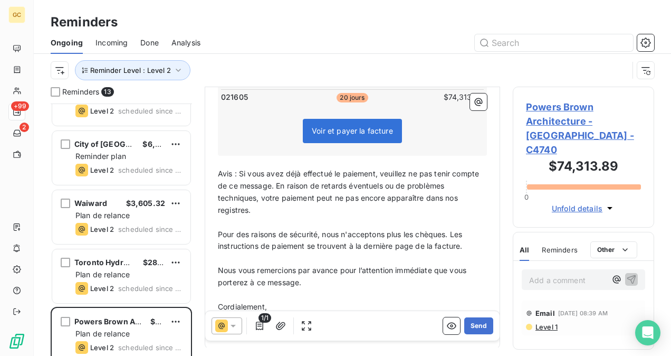
scroll to position [317, 0]
